Goal: Transaction & Acquisition: Purchase product/service

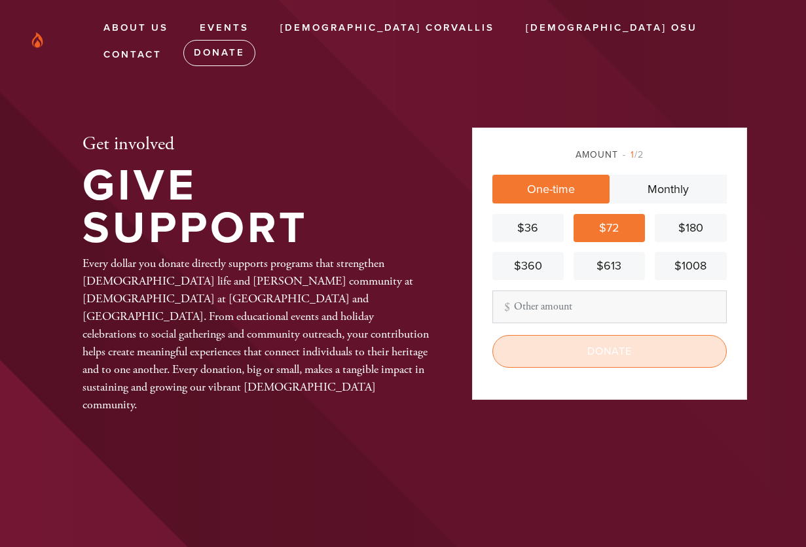
click at [580, 351] on input "Donate" at bounding box center [609, 351] width 234 height 33
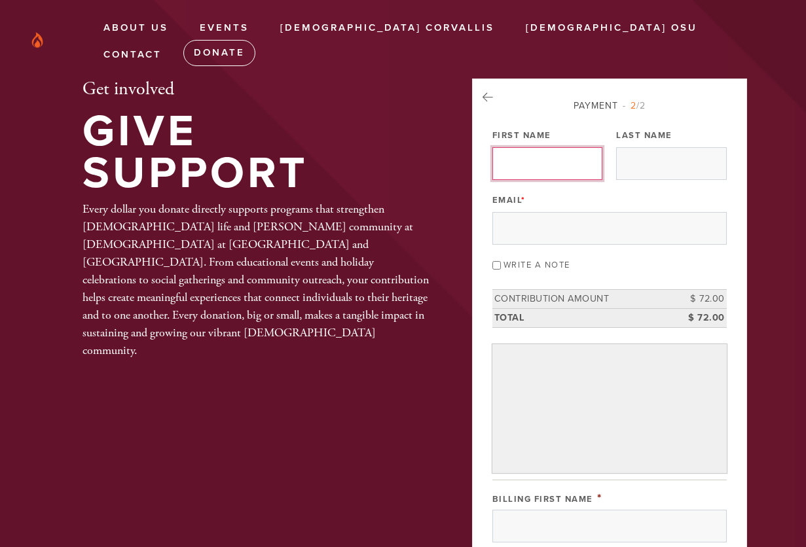
click at [557, 161] on input "First Name" at bounding box center [547, 163] width 110 height 33
type input "[PERSON_NAME]"
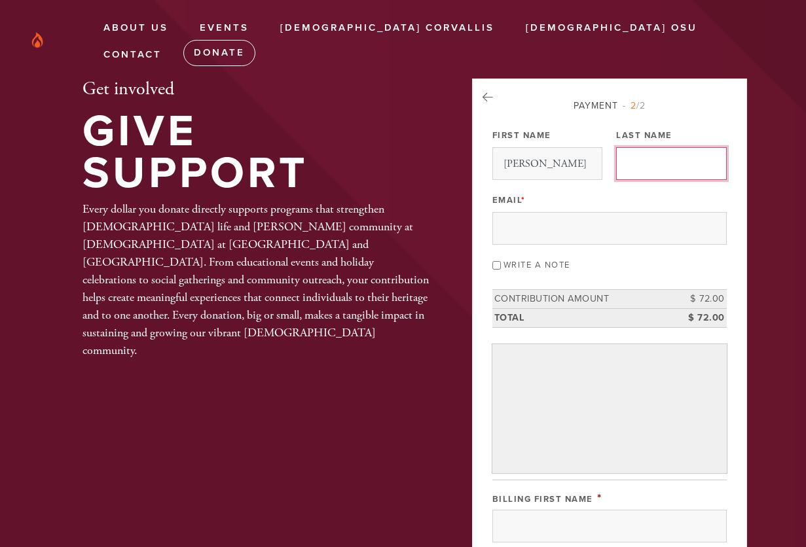
type input "Peck"
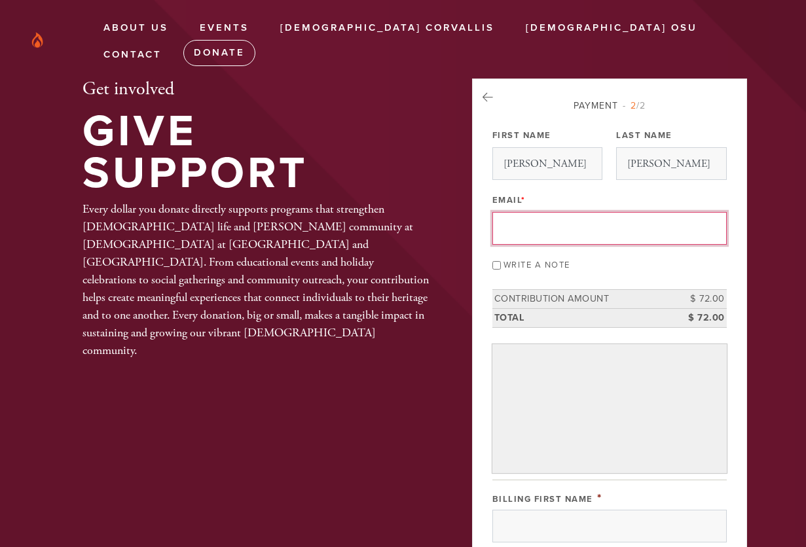
type input "rachel.peck1@gmail.com"
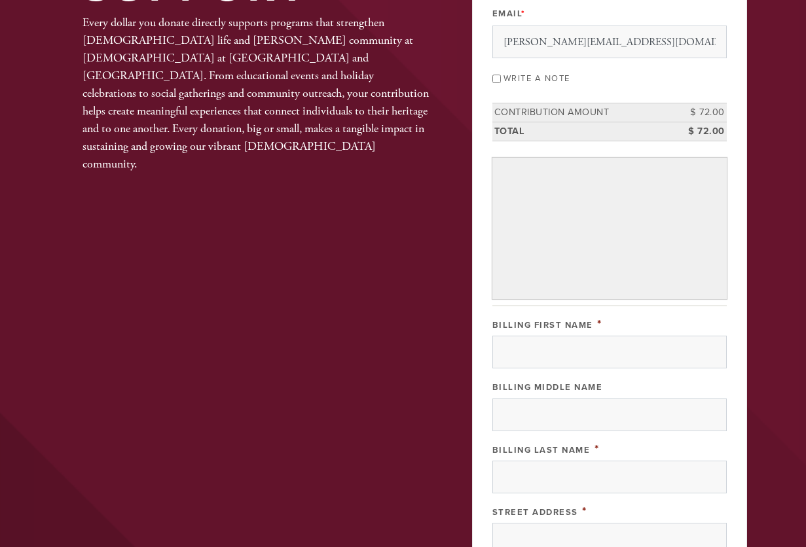
scroll to position [196, 0]
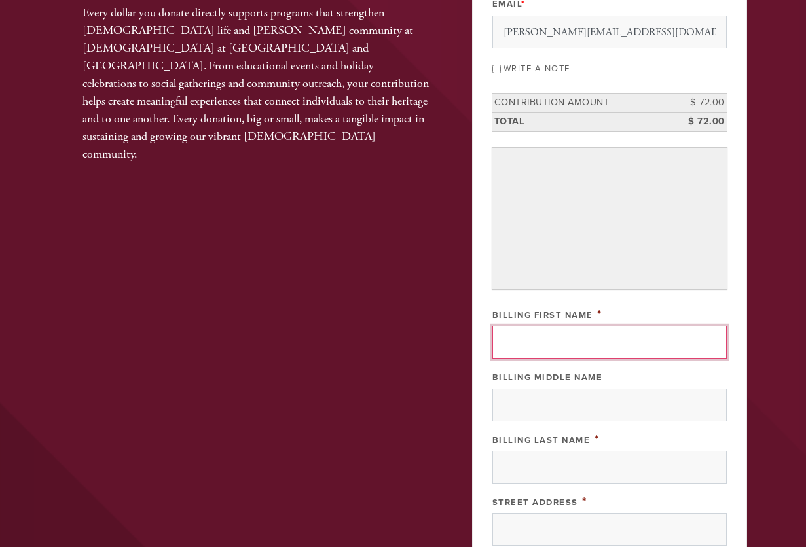
click at [573, 334] on input "Billing First Name" at bounding box center [609, 342] width 234 height 33
type input "Rachel"
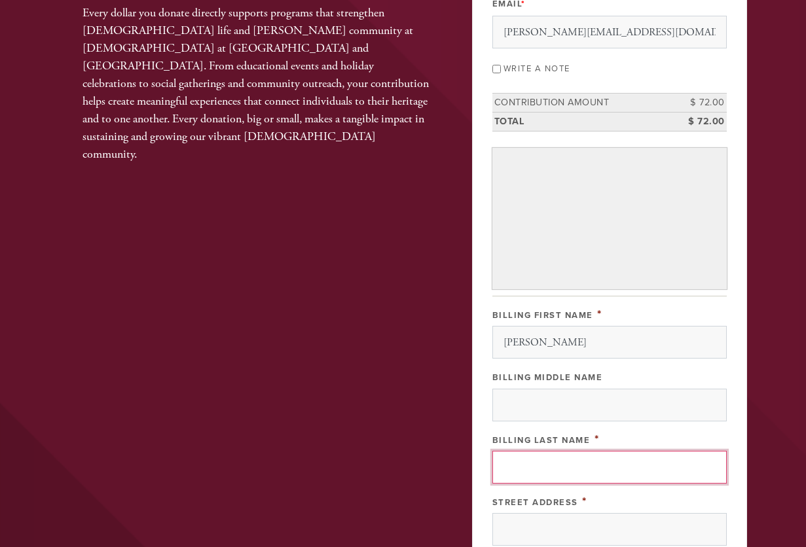
type input "Peck"
type input "920 NW Merrie Dr"
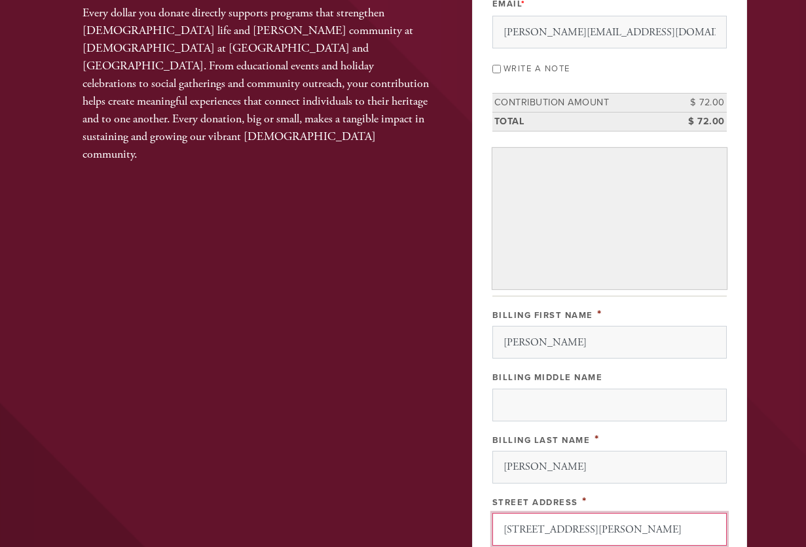
type input "Corvallis"
type input "United States"
type input "97330-2336"
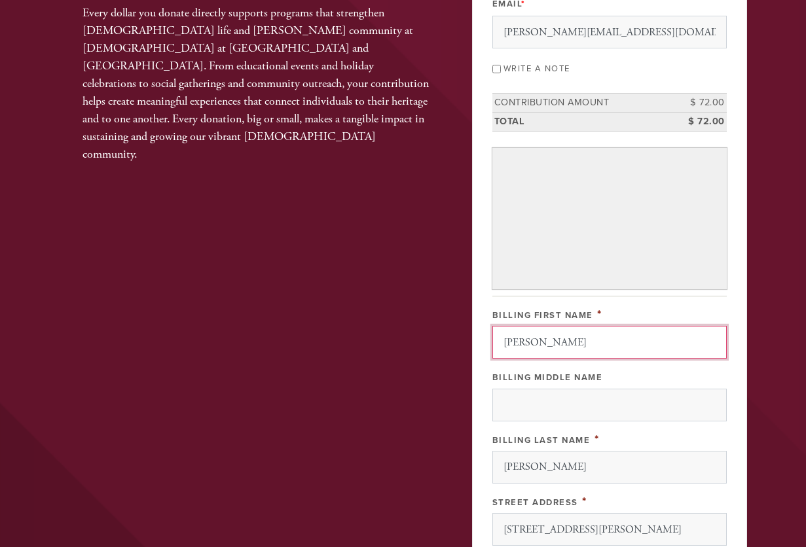
scroll to position [546, 0]
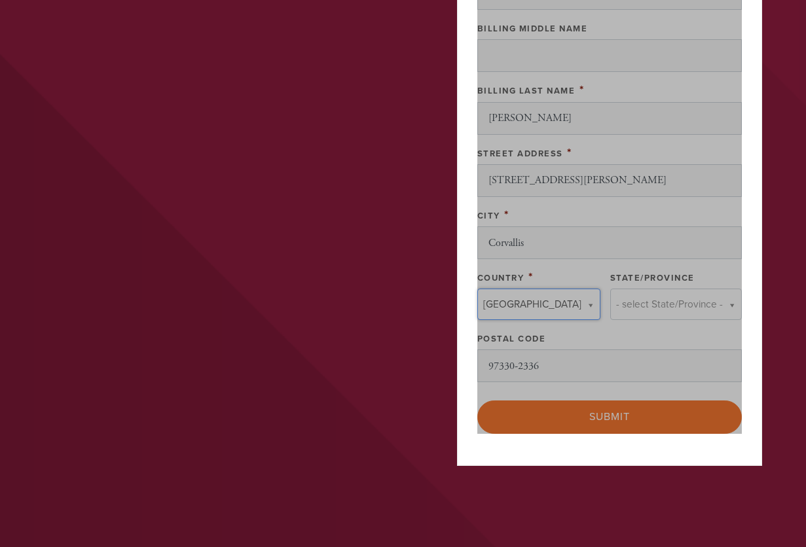
type input "United States"
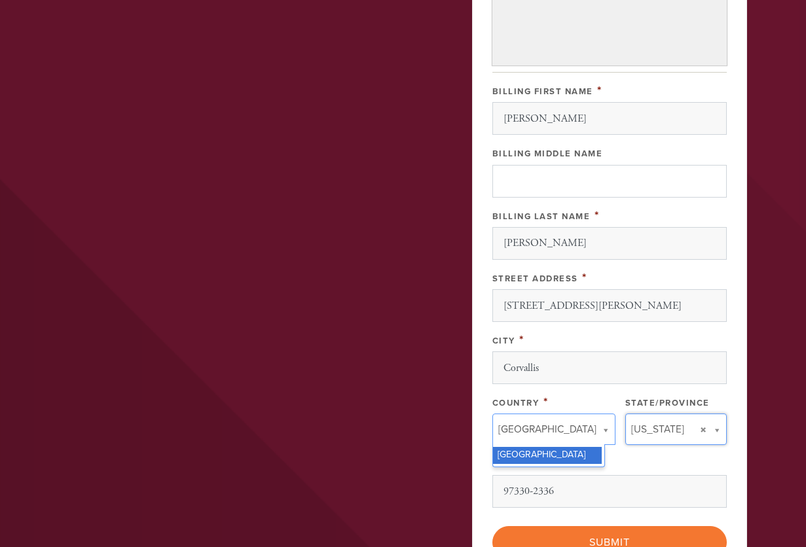
scroll to position [416, 0]
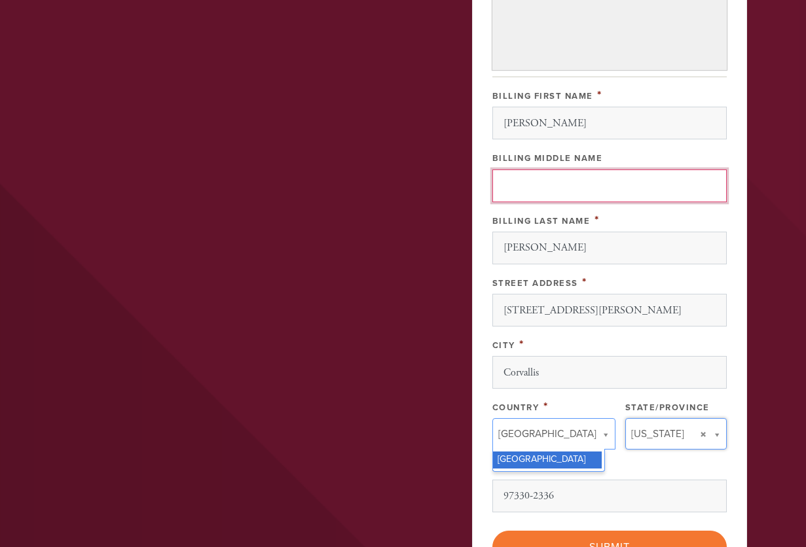
click at [564, 183] on input "Billing Middle Name" at bounding box center [609, 185] width 234 height 33
type input "U"
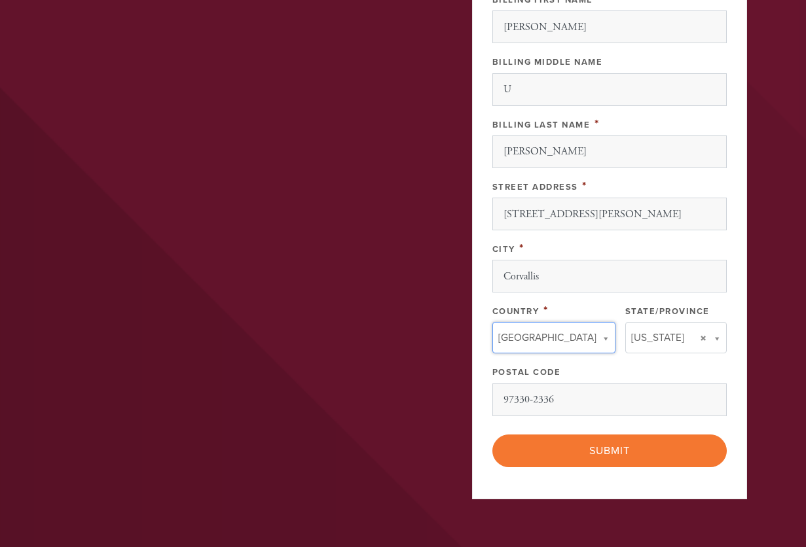
scroll to position [546, 0]
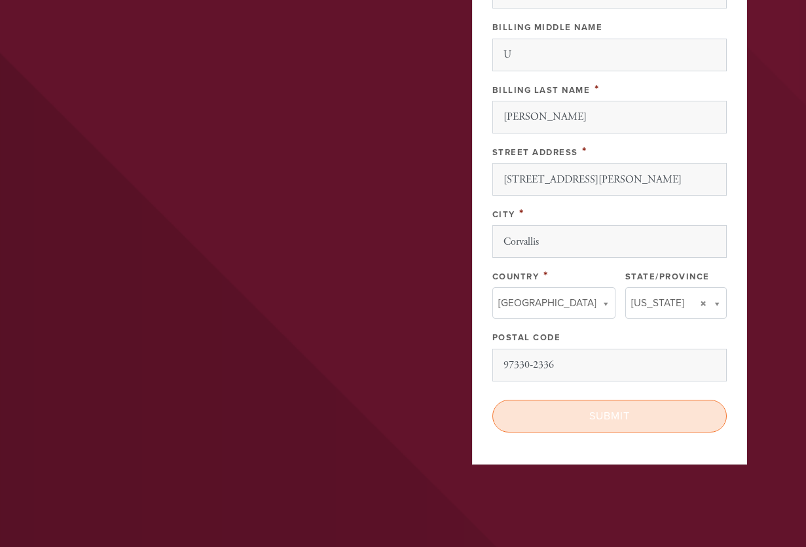
click at [609, 410] on input "Submit" at bounding box center [609, 416] width 234 height 33
